Goal: Task Accomplishment & Management: Manage account settings

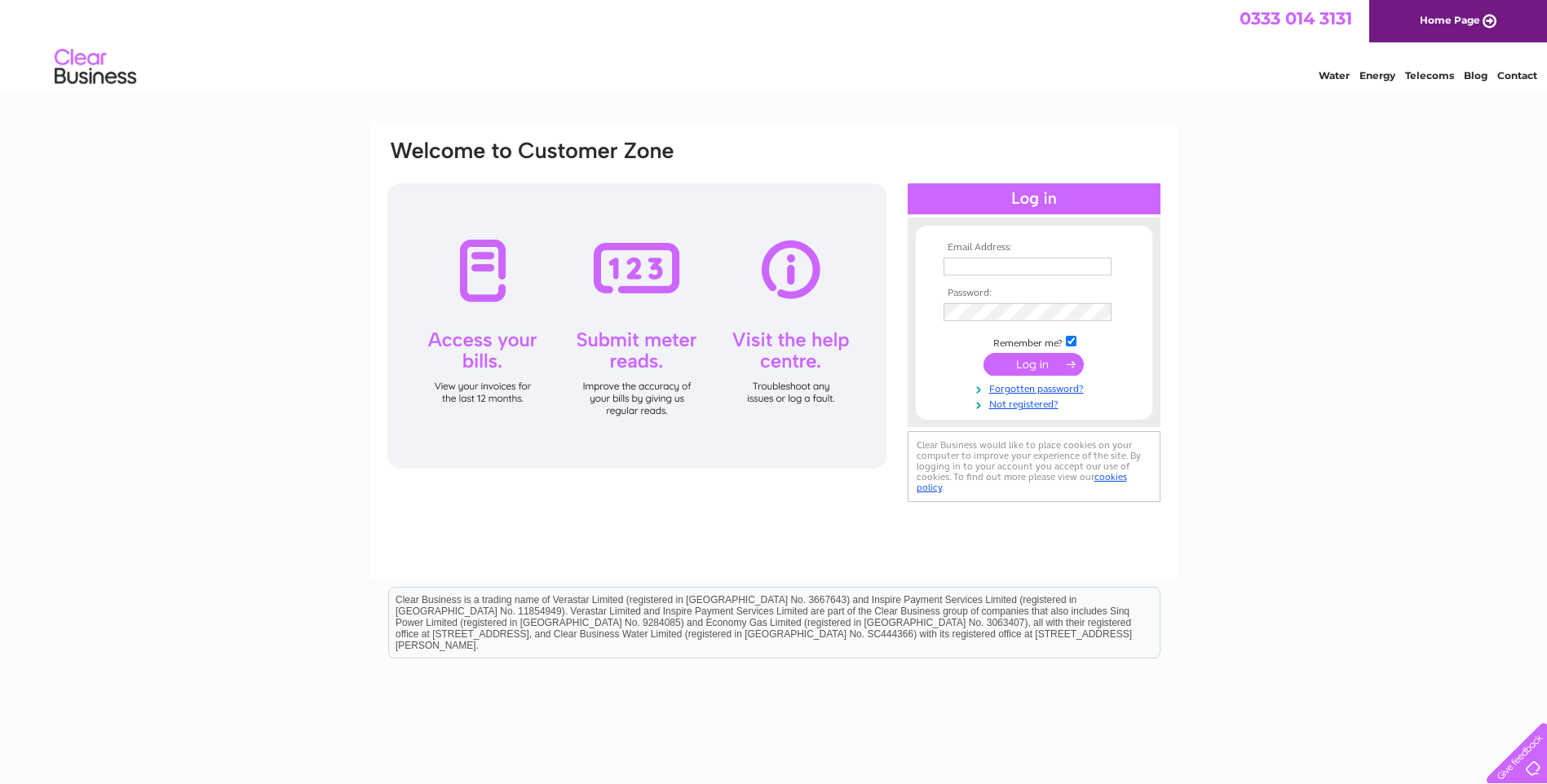
type input "accounts@sixbynico.co.uk"
click at [1029, 369] on input "submit" at bounding box center [1033, 364] width 101 height 23
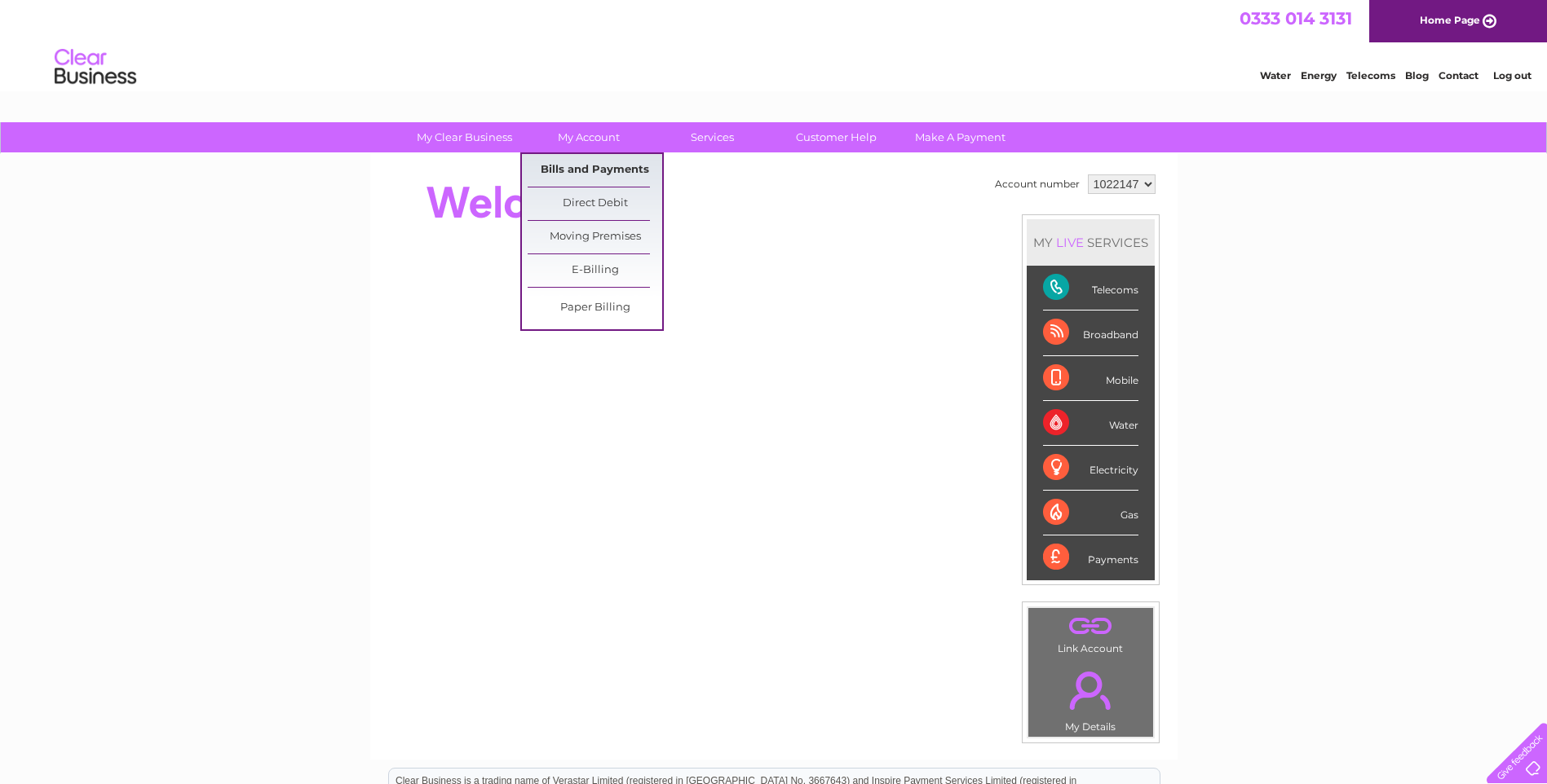
click at [609, 167] on link "Bills and Payments" at bounding box center [595, 171] width 134 height 33
